Goal: Information Seeking & Learning: Find specific page/section

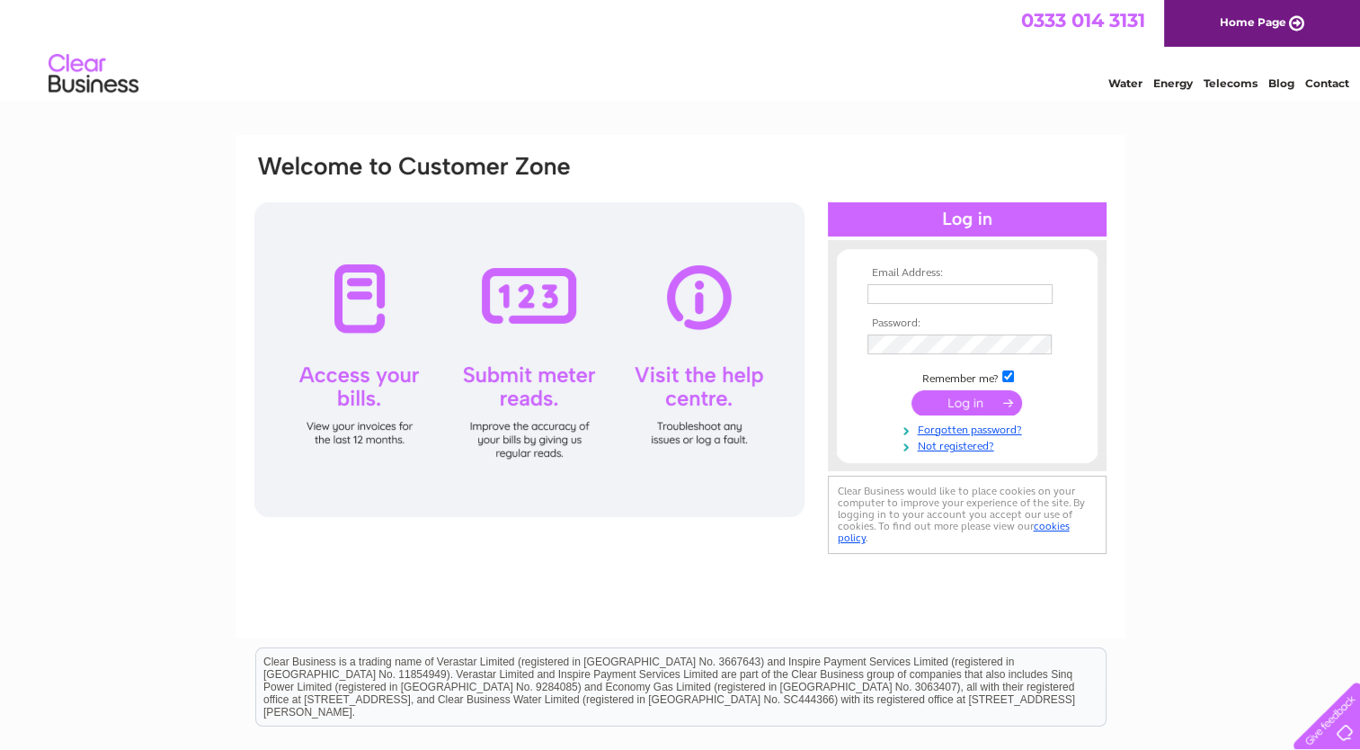
type input "louise.chetwynds@gmail.com"
click at [953, 394] on input "submit" at bounding box center [967, 402] width 111 height 25
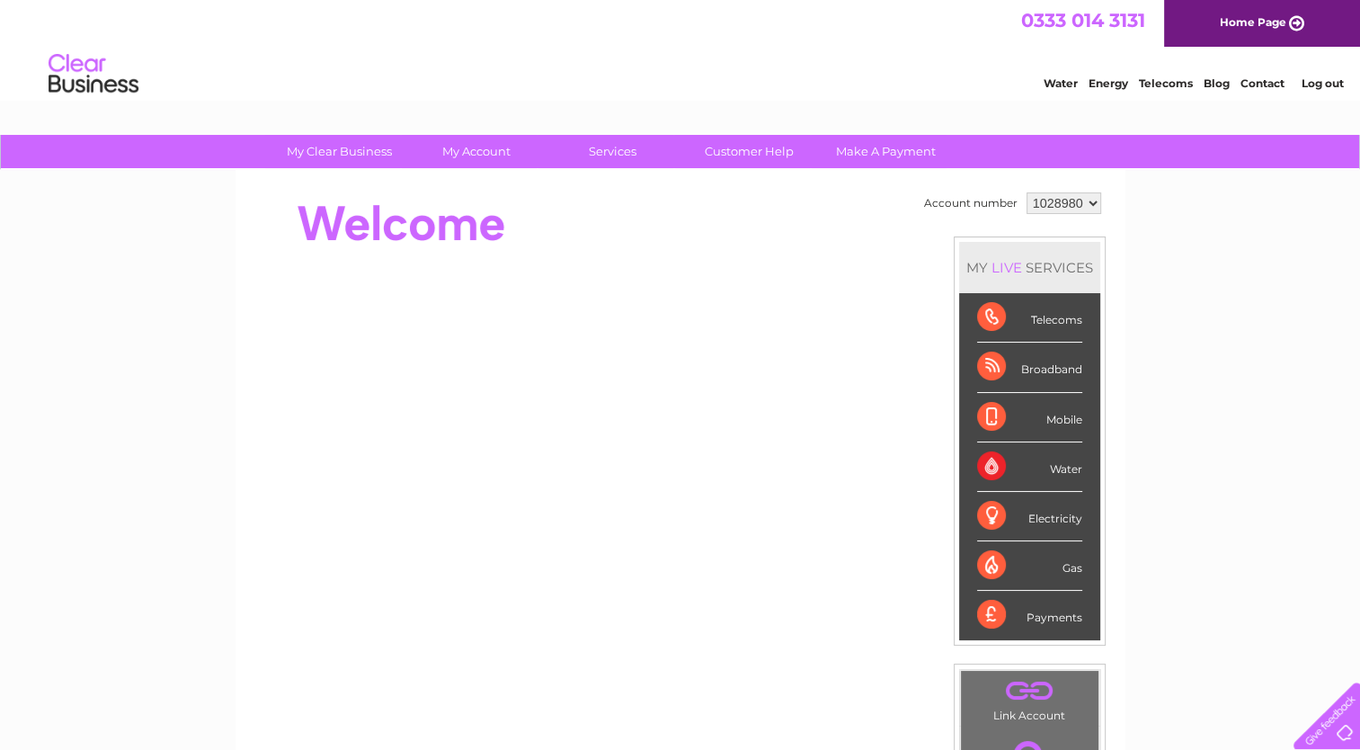
click at [1090, 201] on select "1028980 1028984 1029489" at bounding box center [1064, 203] width 75 height 22
select select "1028984"
click at [1027, 192] on select "1028980 1028984 1029489" at bounding box center [1064, 203] width 75 height 22
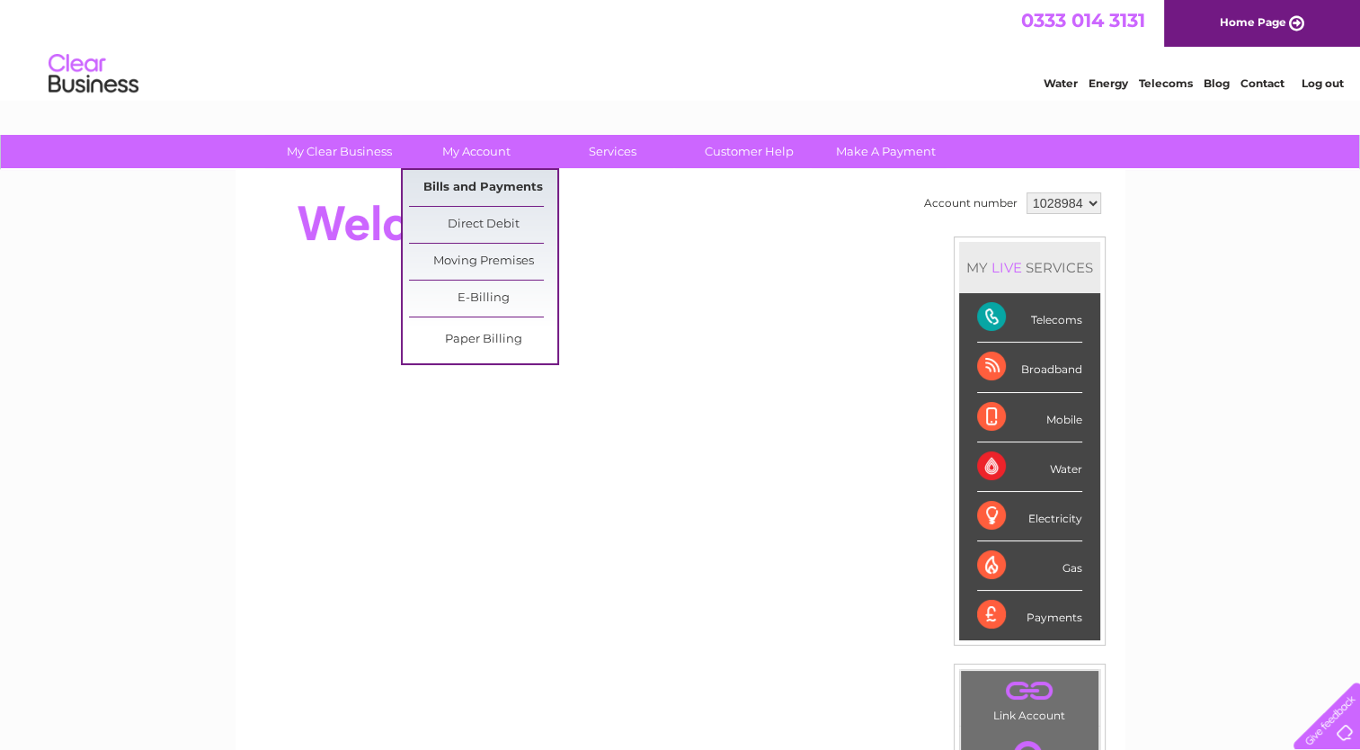
click at [503, 181] on link "Bills and Payments" at bounding box center [483, 188] width 148 height 36
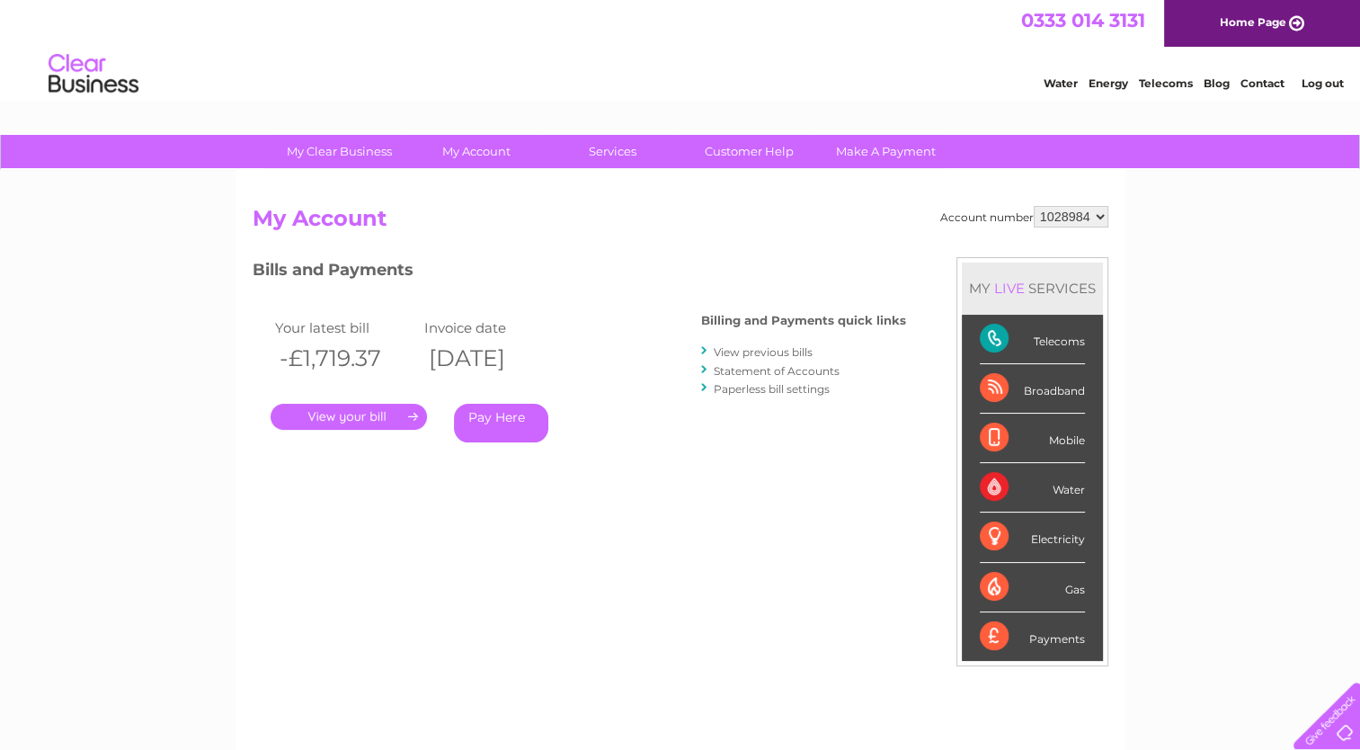
click at [1097, 218] on select "1028980 1028984 1029489" at bounding box center [1071, 217] width 75 height 22
select select "1029489"
click at [1034, 206] on select "1028980 1028984 1029489" at bounding box center [1071, 217] width 75 height 22
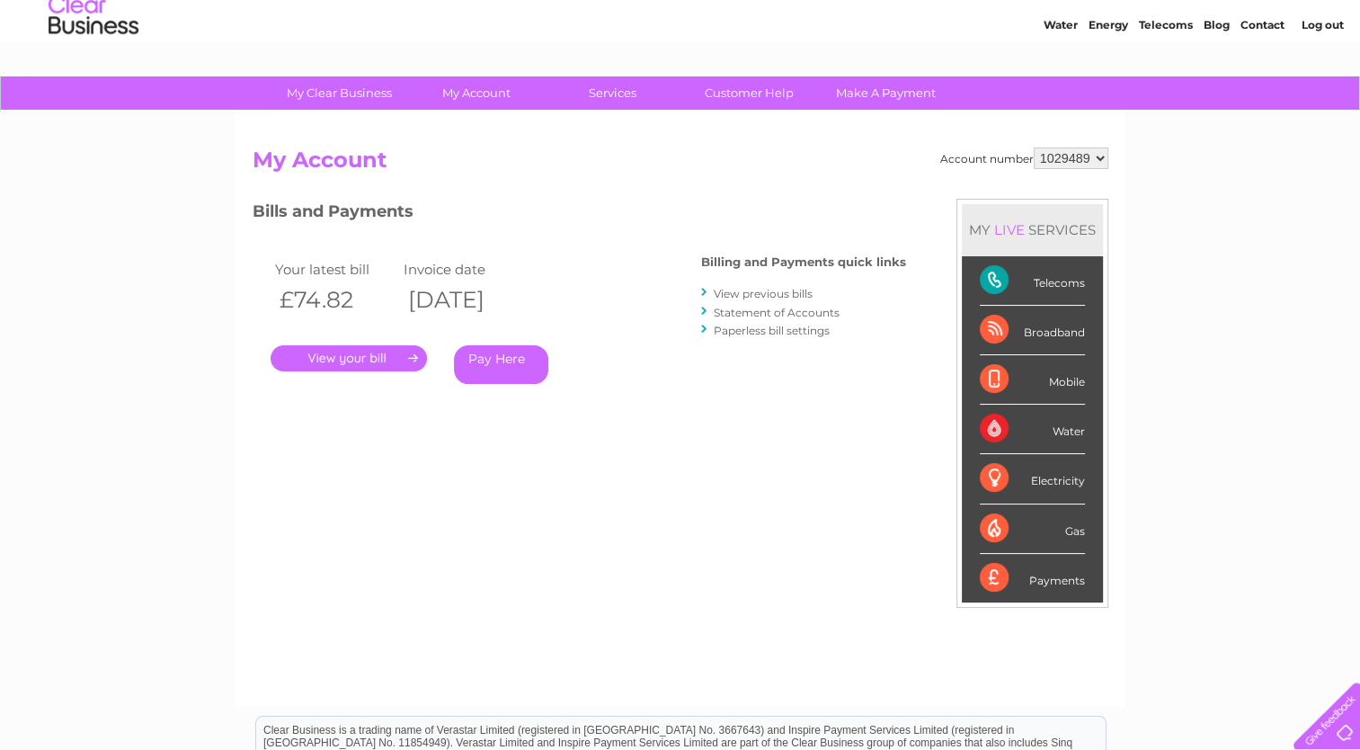
scroll to position [90, 0]
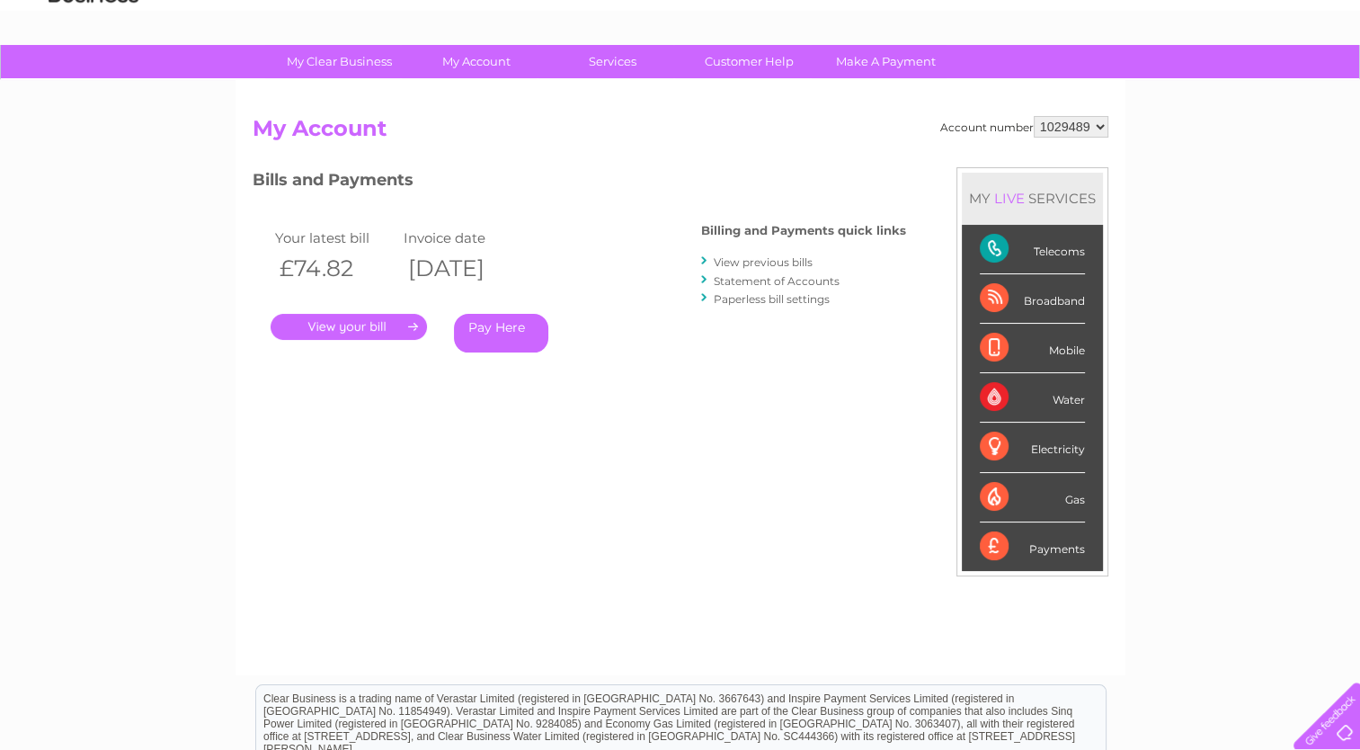
click at [733, 256] on link "View previous bills" at bounding box center [763, 261] width 99 height 13
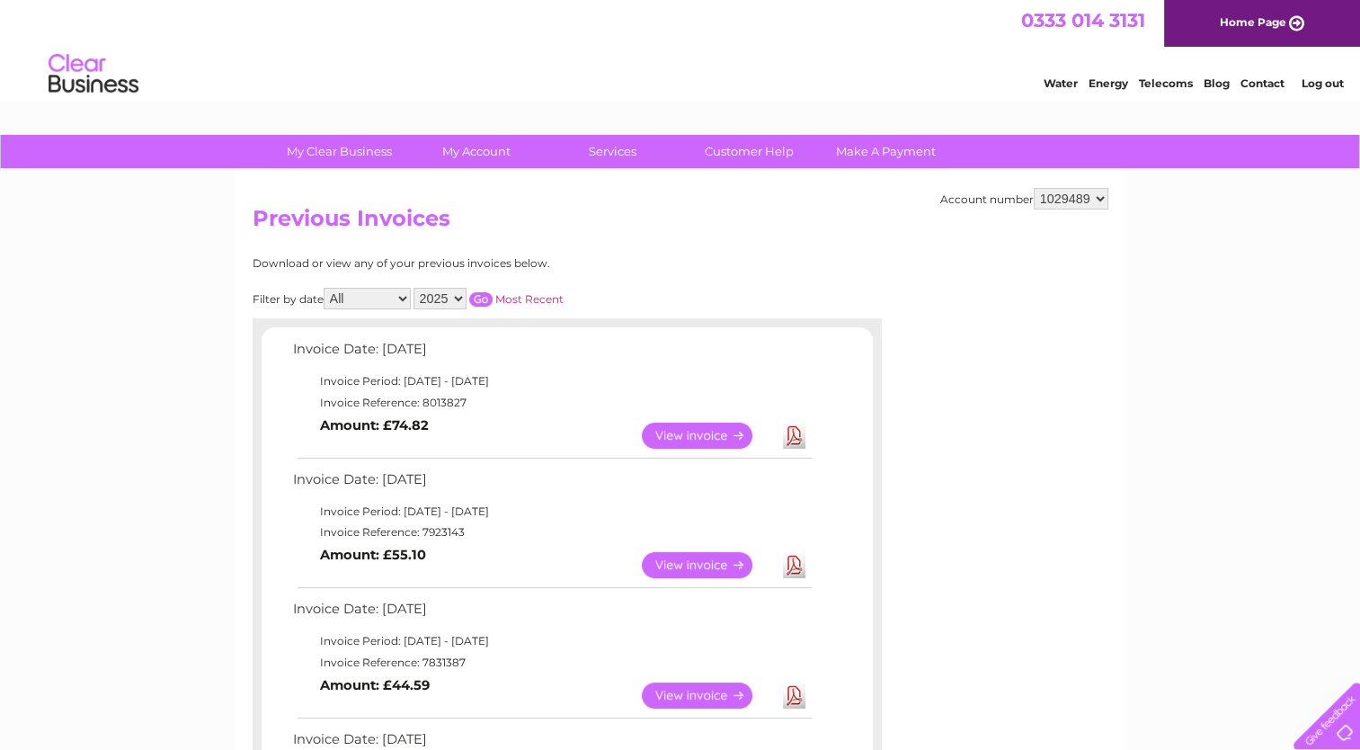
click at [704, 429] on link "View" at bounding box center [708, 436] width 132 height 26
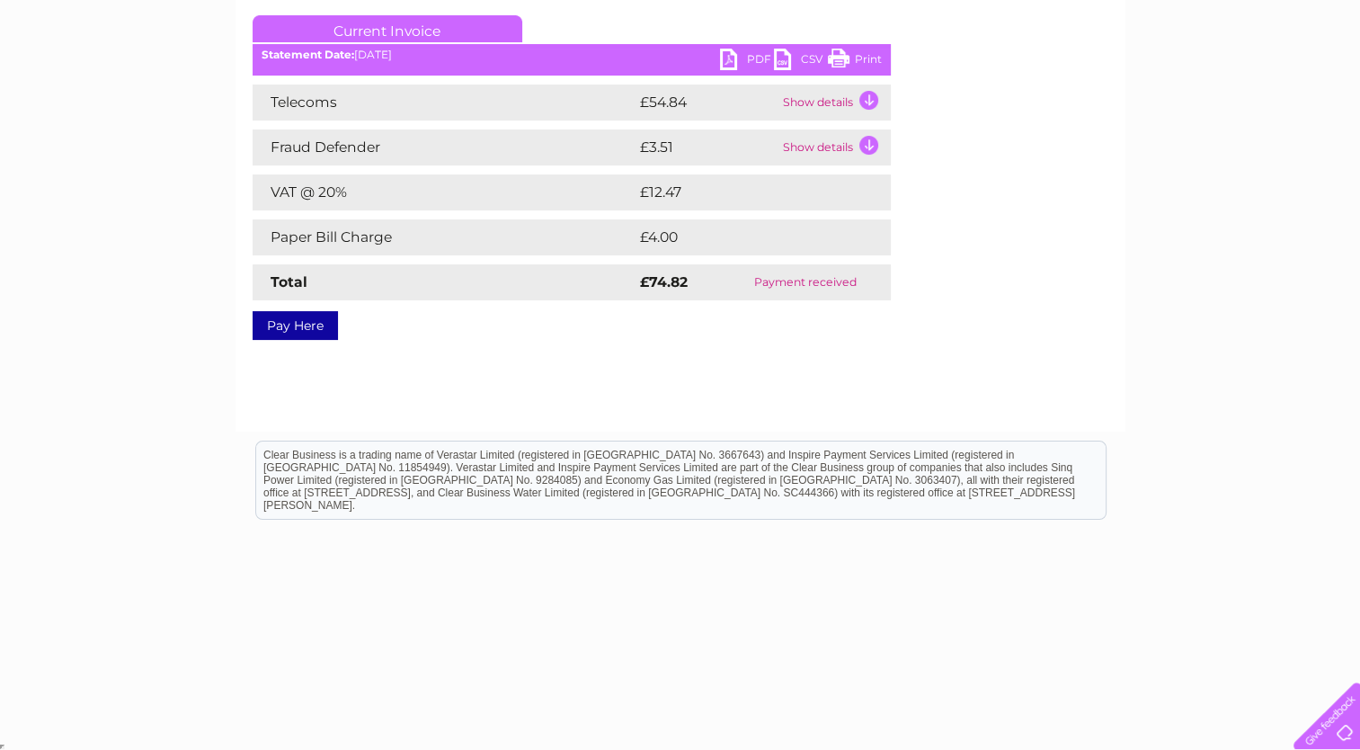
scroll to position [244, 0]
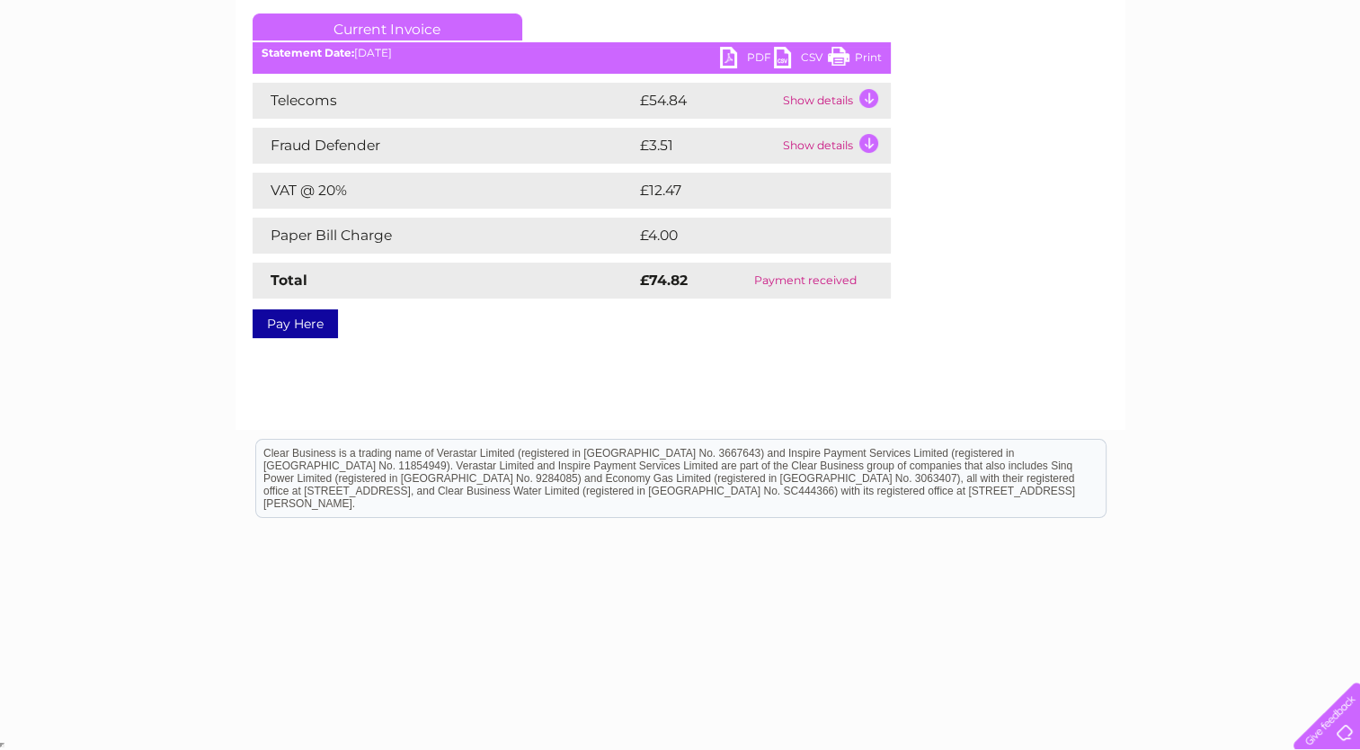
click at [862, 95] on td "Show details" at bounding box center [835, 101] width 112 height 36
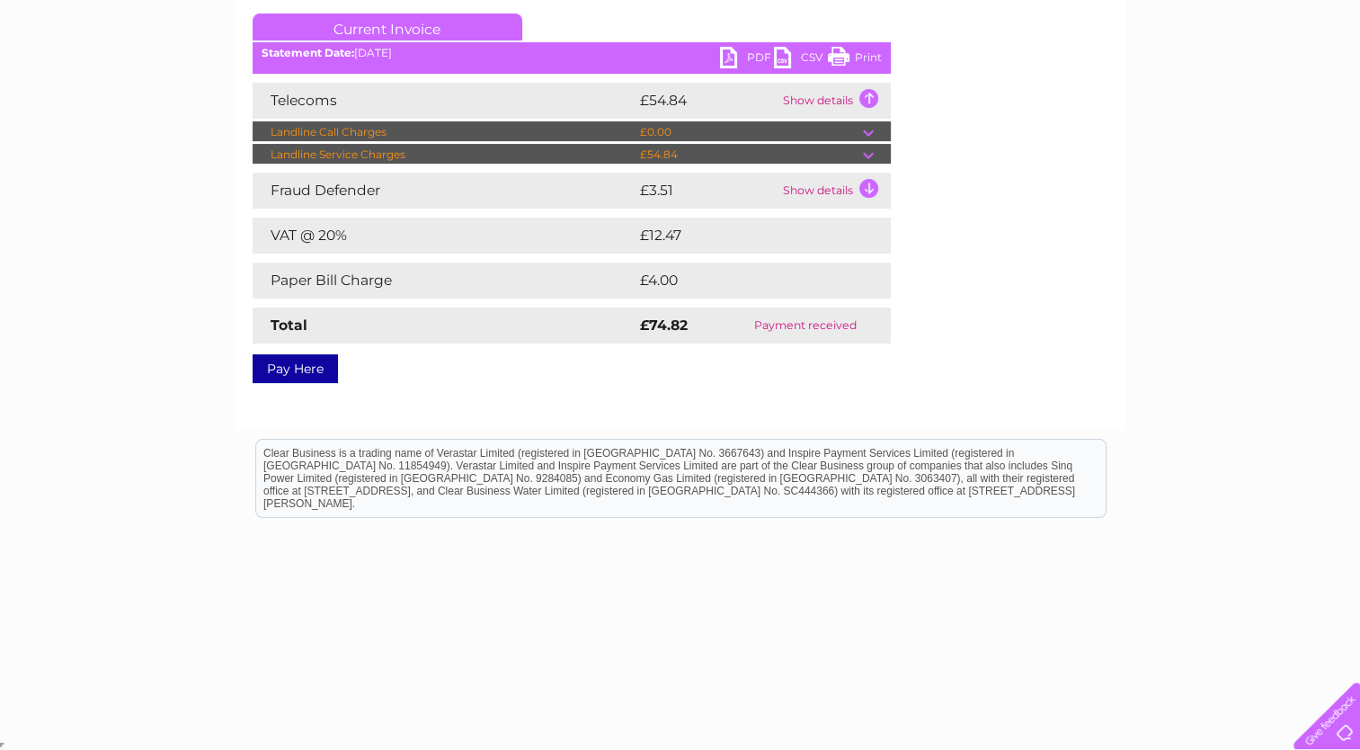
click at [1014, 315] on div "Account number 1028980 1028984 1029489 Bills and Payments Current Invoice PDF C…" at bounding box center [681, 169] width 856 height 414
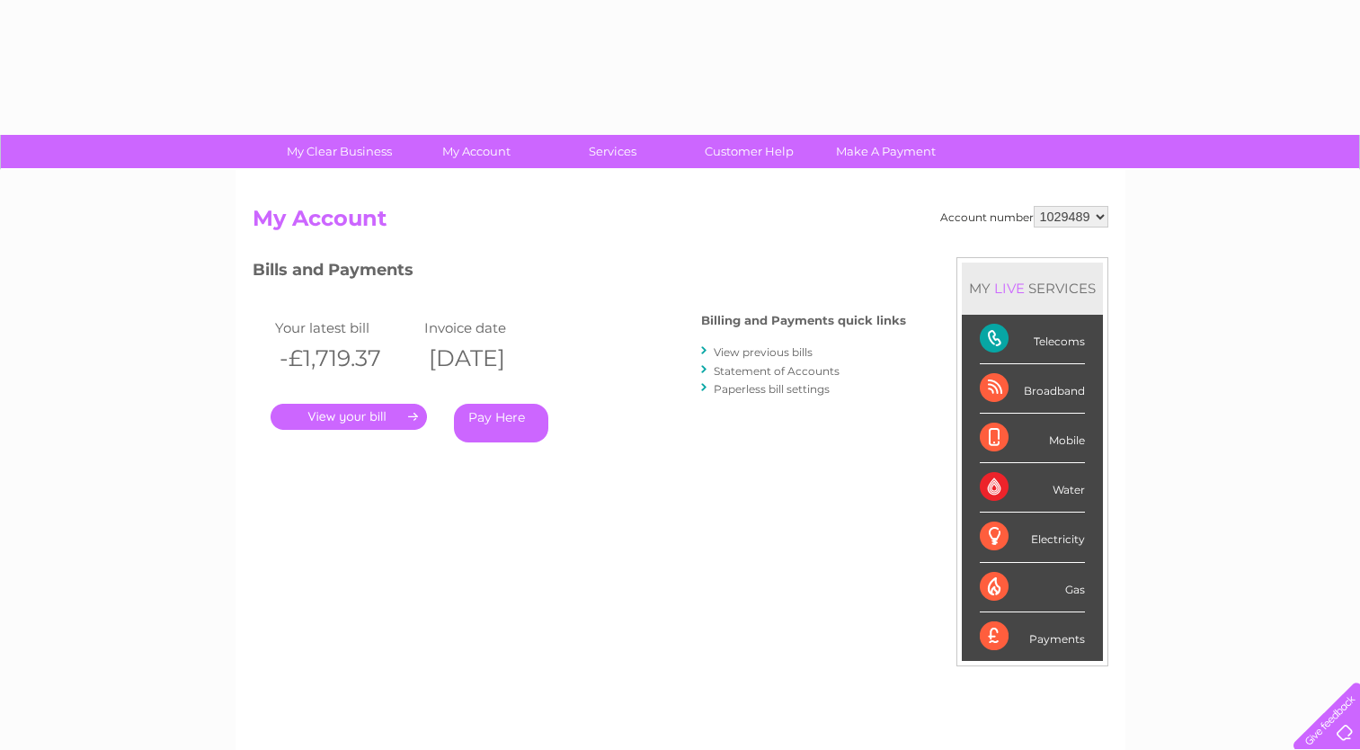
select select "1029489"
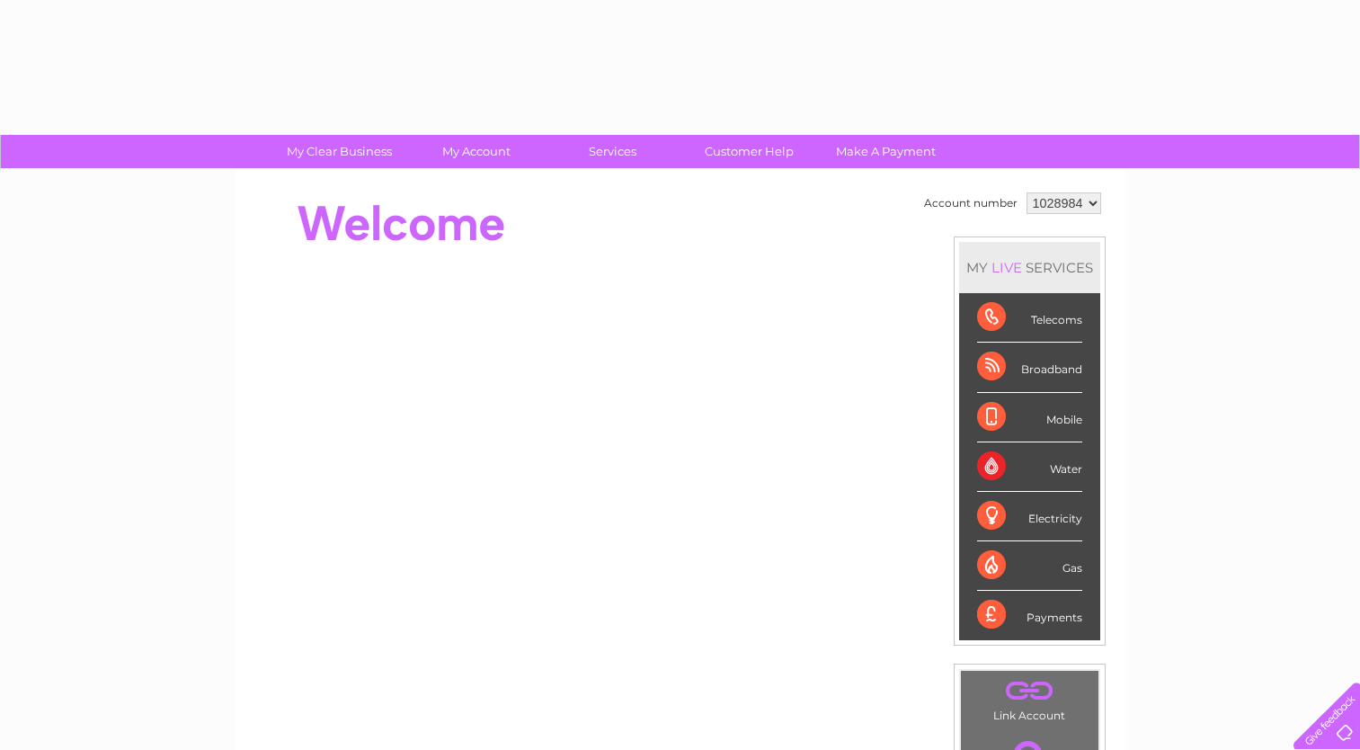
select select "1028984"
